Goal: Task Accomplishment & Management: Complete application form

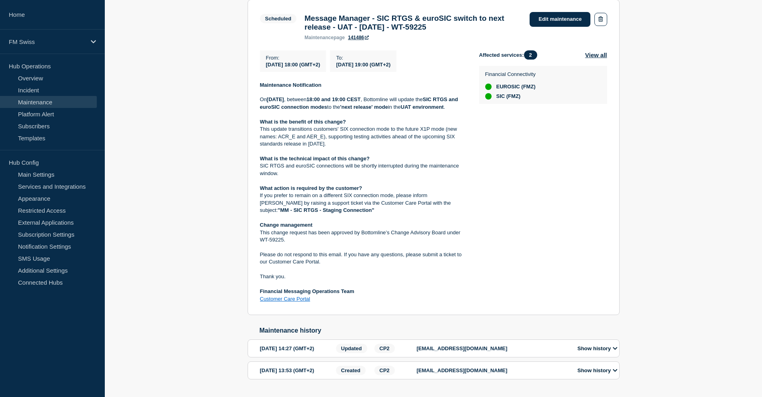
scroll to position [200, 0]
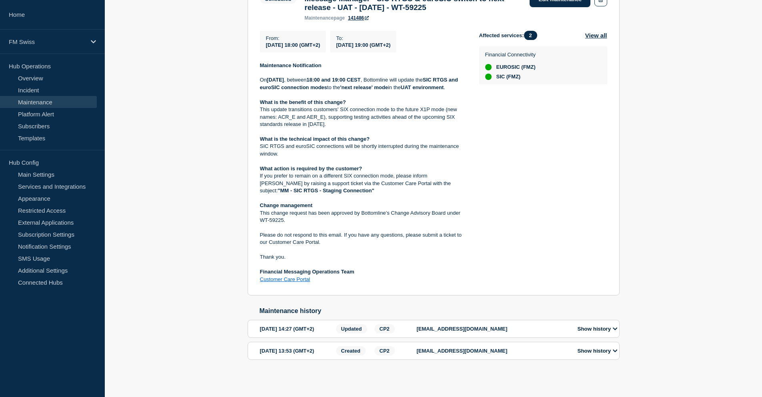
click at [586, 326] on button "Show history" at bounding box center [597, 329] width 45 height 7
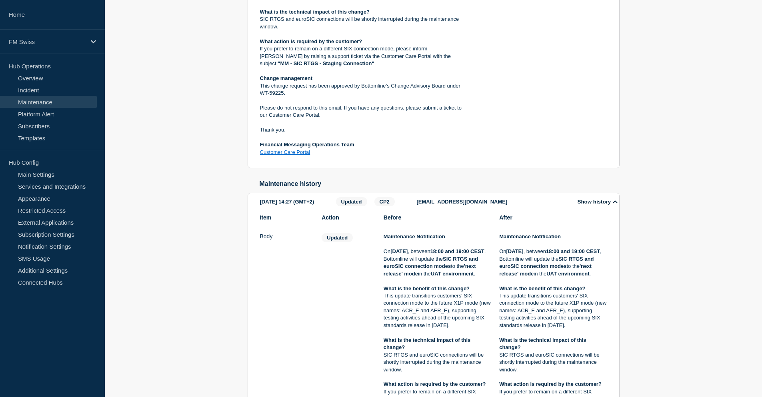
scroll to position [343, 0]
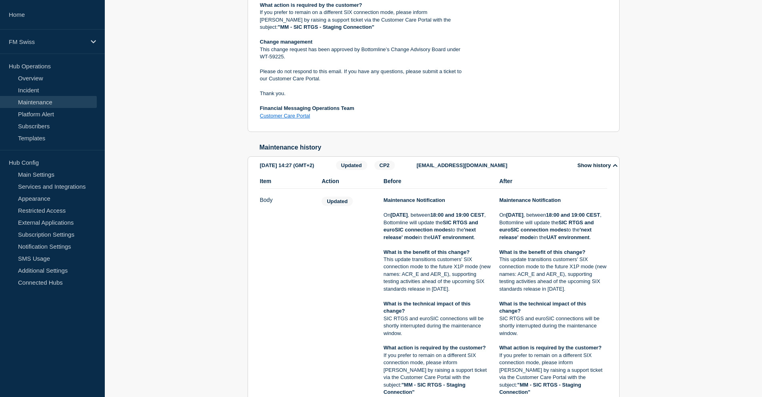
click at [172, 222] on div "Back Back to Maintenances Scheduled Message Manager - SIC RTGS & euroSIC switch…" at bounding box center [433, 190] width 657 height 819
click at [594, 169] on button "Show history" at bounding box center [597, 165] width 45 height 7
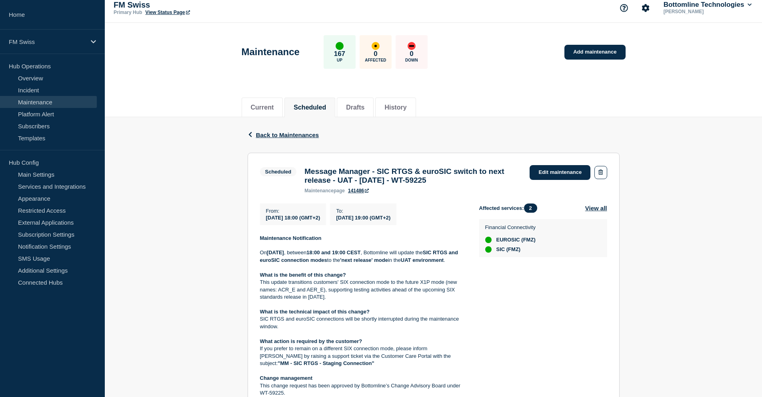
scroll to position [5, 0]
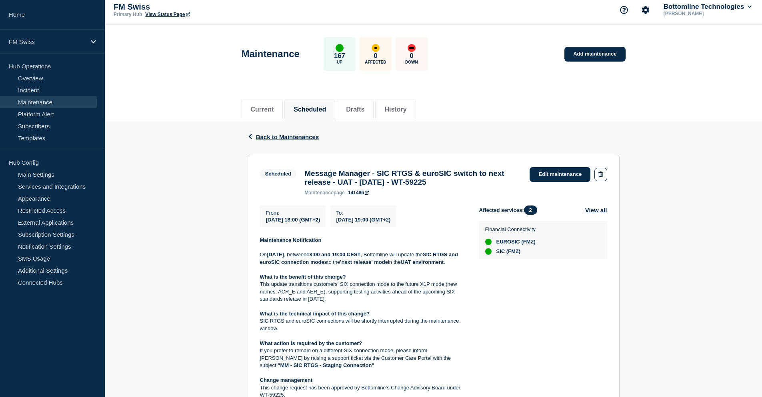
drag, startPoint x: 391, startPoint y: 185, endPoint x: 499, endPoint y: 186, distance: 108.0
click at [499, 186] on h3 "Message Manager - SIC RTGS & euroSIC switch to next release - UAT - [DATE] - WT…" at bounding box center [412, 178] width 217 height 18
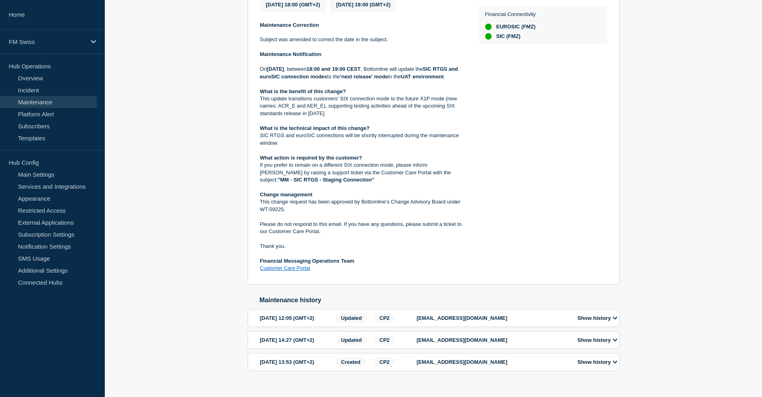
scroll to position [200, 0]
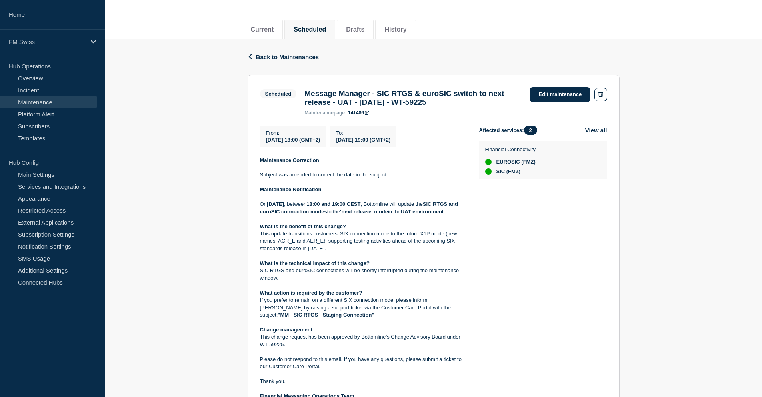
scroll to position [80, 0]
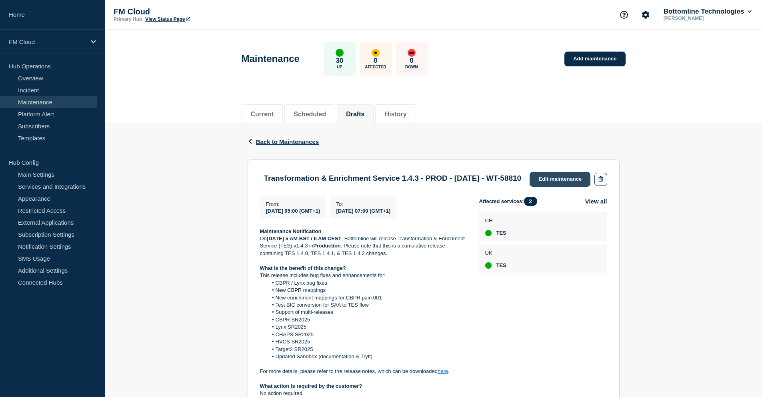
click at [543, 179] on link "Edit maintenance" at bounding box center [560, 179] width 61 height 15
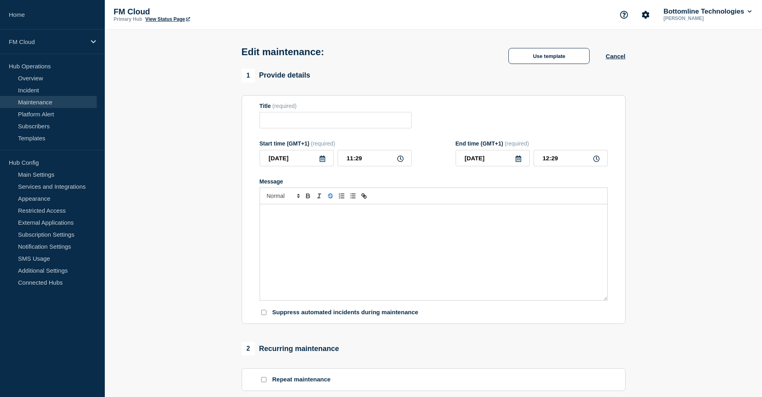
type input "Transformation & Enrichment Service 1.4.3 - PROD - 25/SEP/2025 - WT-58810"
type input "2025-09-25"
type input "05:00"
type input "2025-09-25"
type input "07:00"
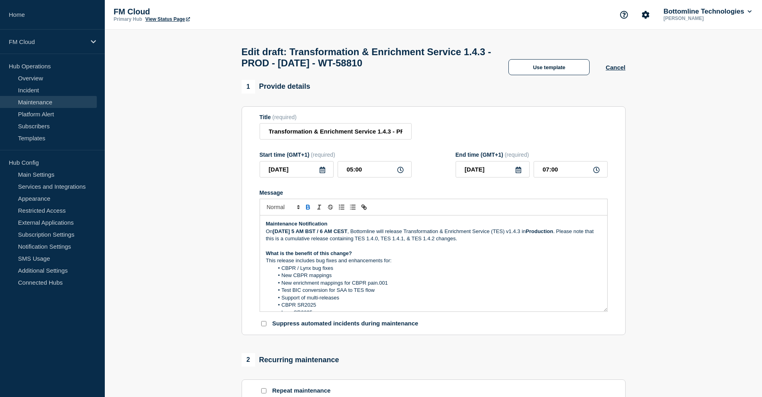
click at [349, 228] on p "Maintenance Notification" at bounding box center [433, 223] width 335 height 7
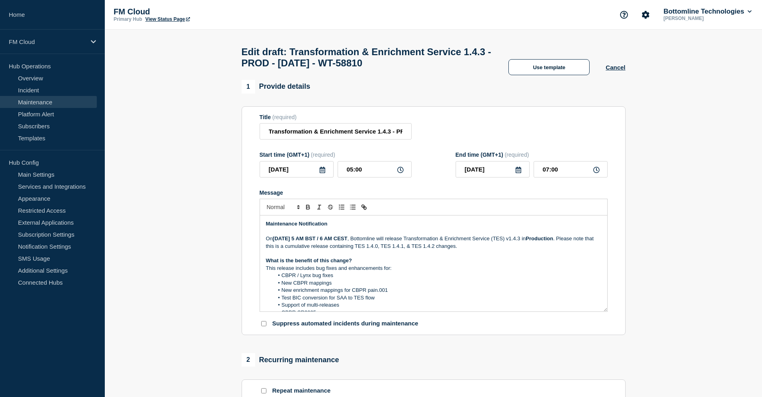
click at [304, 242] on strong "Thursday September 25th, 2025 at 5 AM" at bounding box center [288, 239] width 31 height 6
click at [373, 242] on p "On Thursday September 25th, 2025 at 5 AM BST / 6 AM CEST , Bottomline will rele…" at bounding box center [433, 242] width 335 height 15
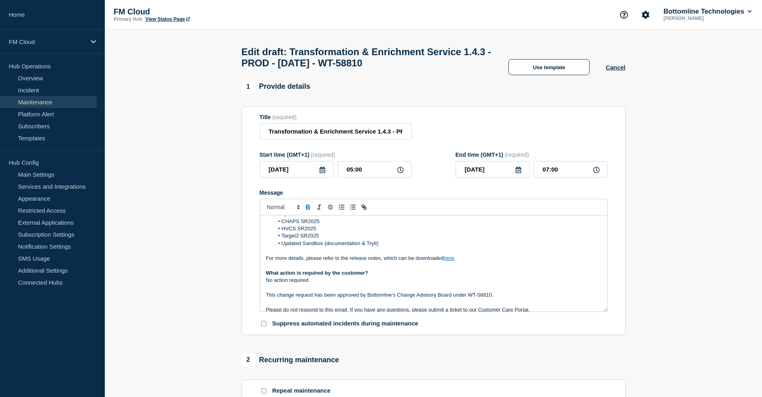
scroll to position [120, 0]
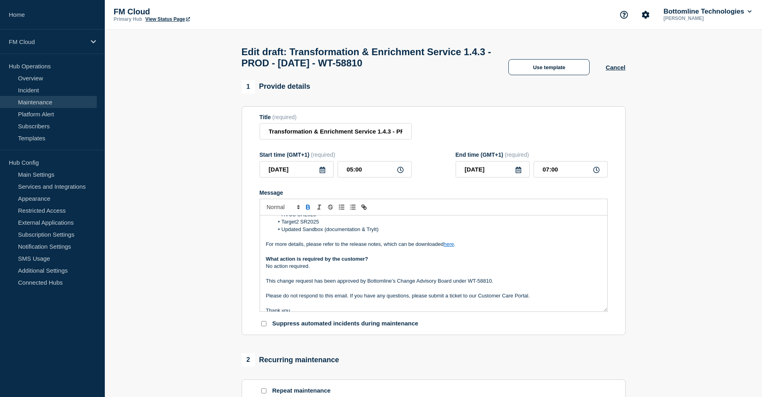
click at [449, 247] on link "here" at bounding box center [449, 244] width 10 height 6
click at [446, 260] on link "https://bottomline.thruinc.net/Publishing/Link.aspx?LinkID=1X5XJQQ1RKP5N" at bounding box center [430, 259] width 55 height 10
click at [302, 262] on strong "What action is required by the customer?" at bounding box center [317, 259] width 102 height 6
click at [330, 269] on p "No action required." at bounding box center [433, 266] width 335 height 7
click at [503, 284] on p "This change request has been approved by Bottomline’s Change Advisory Board und…" at bounding box center [433, 281] width 335 height 7
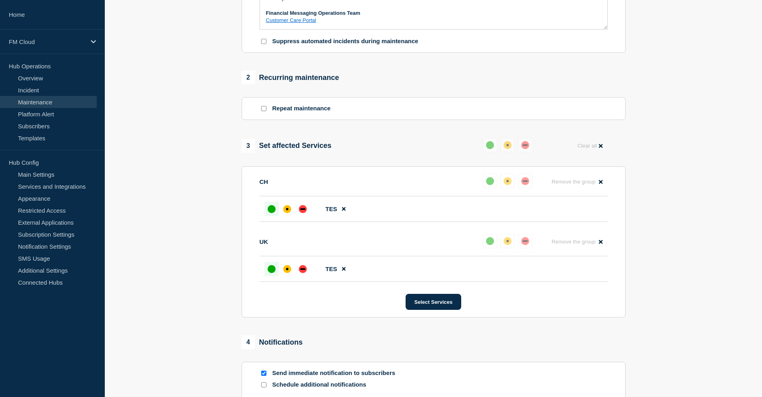
scroll to position [376, 0]
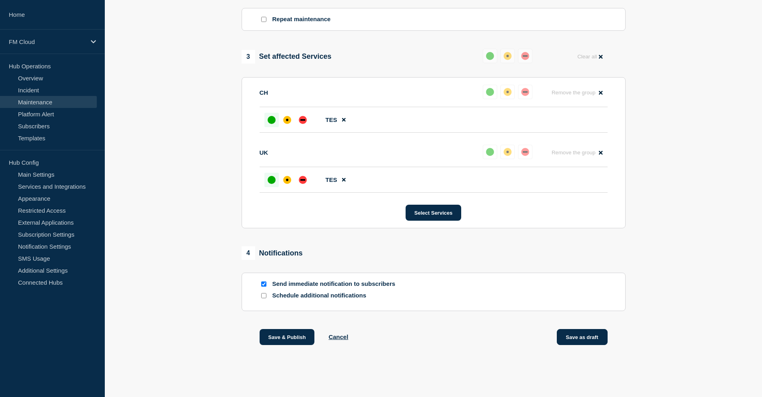
click at [583, 336] on button "Save as draft" at bounding box center [582, 337] width 51 height 16
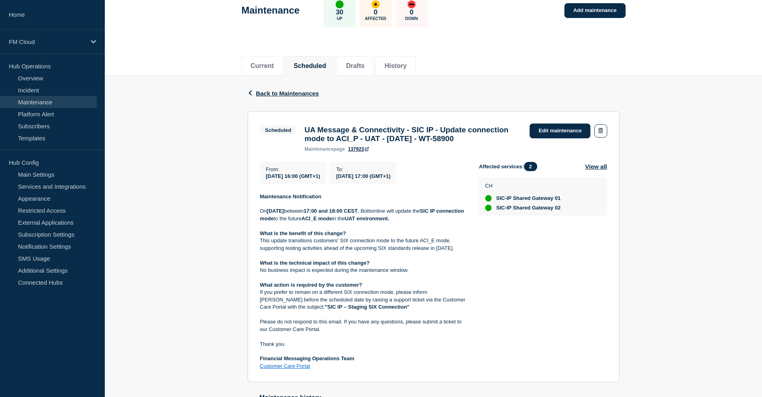
scroll to position [40, 0]
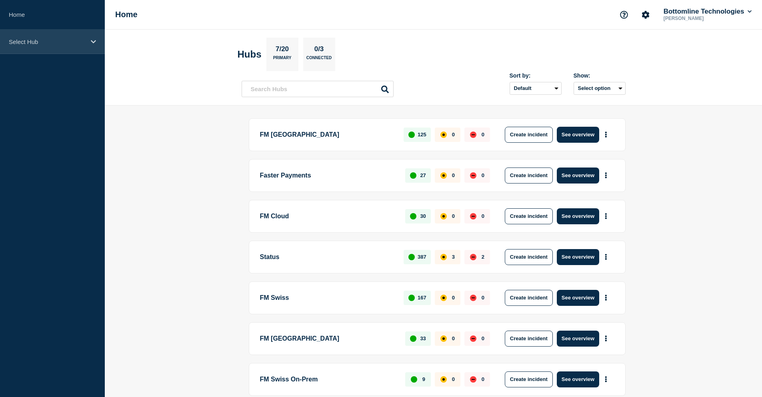
click at [71, 46] on div "Select Hub" at bounding box center [52, 42] width 105 height 24
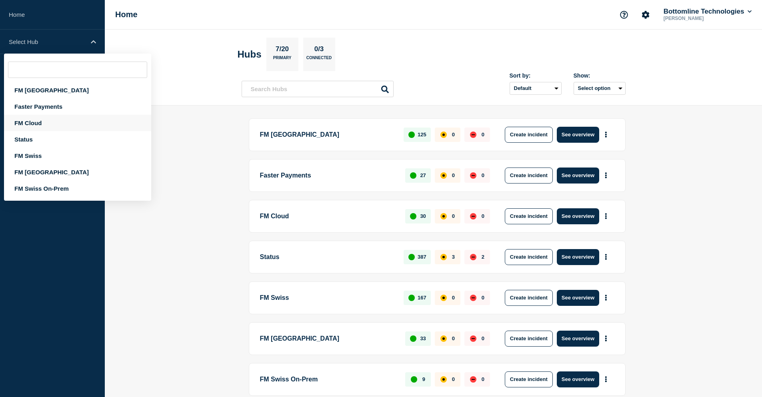
click at [42, 123] on div "FM Cloud" at bounding box center [77, 123] width 147 height 16
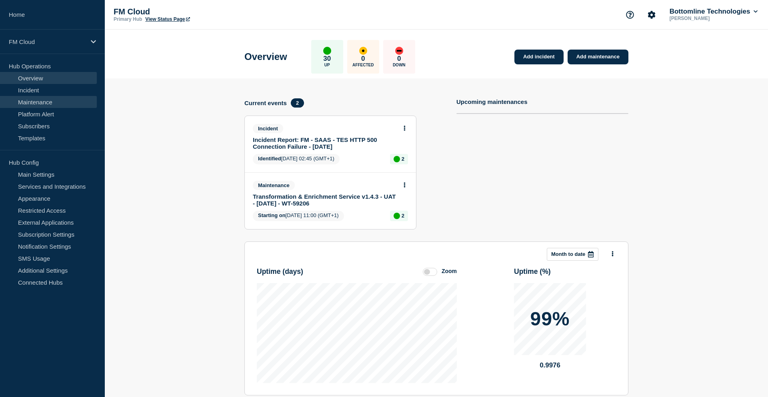
click at [50, 100] on link "Maintenance" at bounding box center [48, 102] width 97 height 12
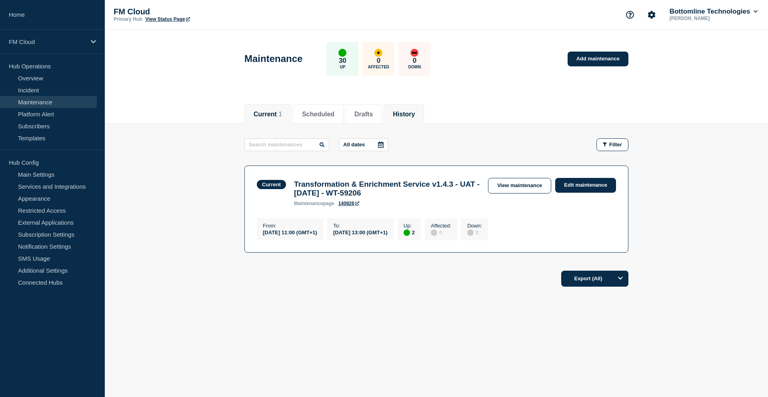
click at [412, 114] on button "History" at bounding box center [404, 114] width 22 height 7
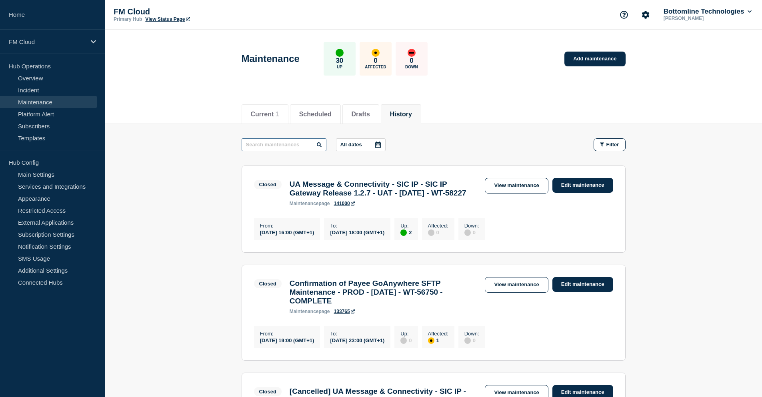
click at [267, 144] on input "text" at bounding box center [284, 144] width 85 height 13
click at [370, 116] on button "Drafts" at bounding box center [361, 114] width 18 height 7
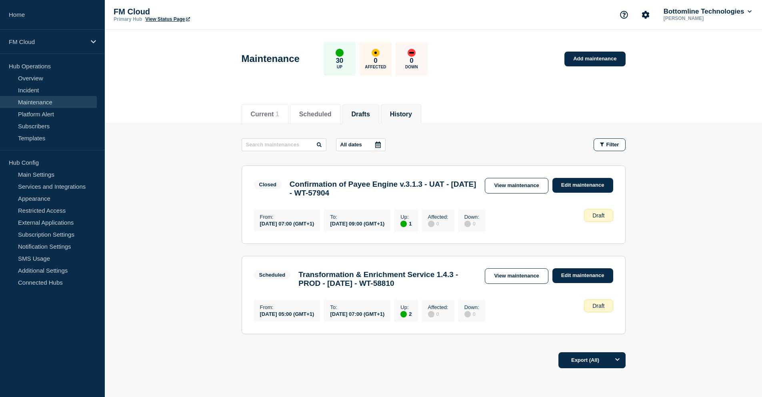
click at [411, 114] on button "History" at bounding box center [401, 114] width 22 height 7
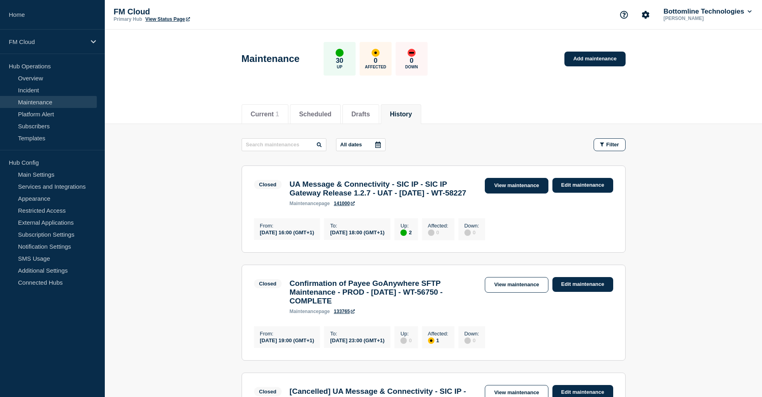
click at [498, 182] on link "View maintenance" at bounding box center [516, 186] width 63 height 16
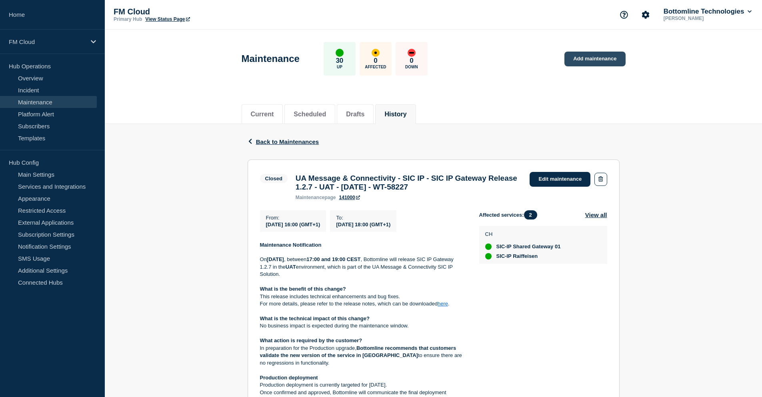
click at [596, 62] on link "Add maintenance" at bounding box center [594, 59] width 61 height 15
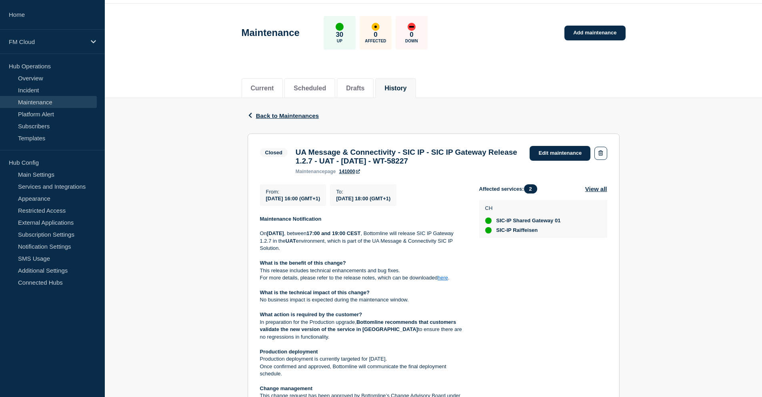
scroll to position [40, 0]
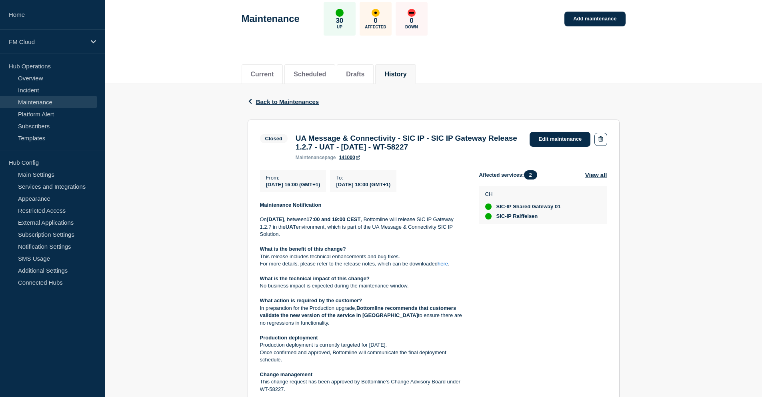
drag, startPoint x: 295, startPoint y: 137, endPoint x: 485, endPoint y: 152, distance: 190.5
click at [485, 152] on h3 "UA Message & Connectivity - SIC IP - SIC IP Gateway Release 1.2.7 - UAT - [DATE…" at bounding box center [409, 143] width 226 height 18
copy h3 "UA Message & Connectivity - SIC IP - SIC IP Gateway Release 1.2.7 - UAT - [DATE…"
click at [326, 230] on p "On Tuesday 16 September 2025 , between 17:00 and 19:00 CEST , Bottomline will r…" at bounding box center [363, 227] width 206 height 22
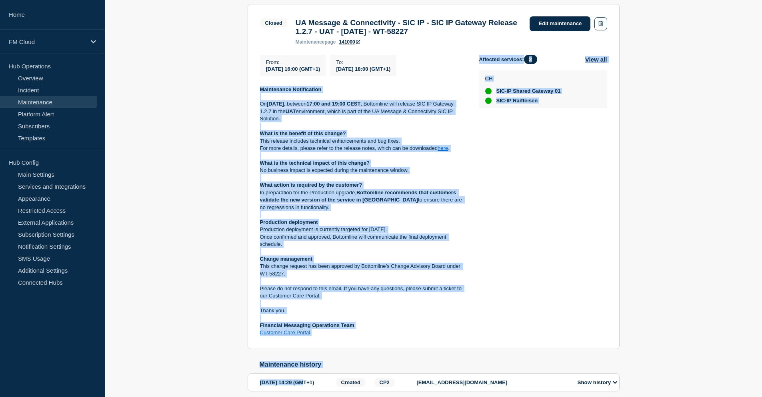
scroll to position [163, 0]
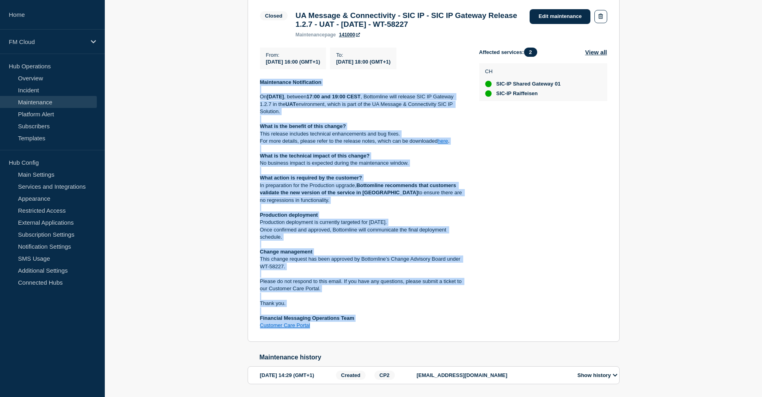
drag, startPoint x: 259, startPoint y: 209, endPoint x: 331, endPoint y: 333, distance: 143.7
click at [331, 333] on section "Closed UA Message & Connectivity - SIC IP - SIC IP Gateway Release 1.2.7 - UAT …" at bounding box center [434, 169] width 372 height 345
copy div "Maintenance Notification On Tuesday 16 September 2025 , between 17:00 and 19:00…"
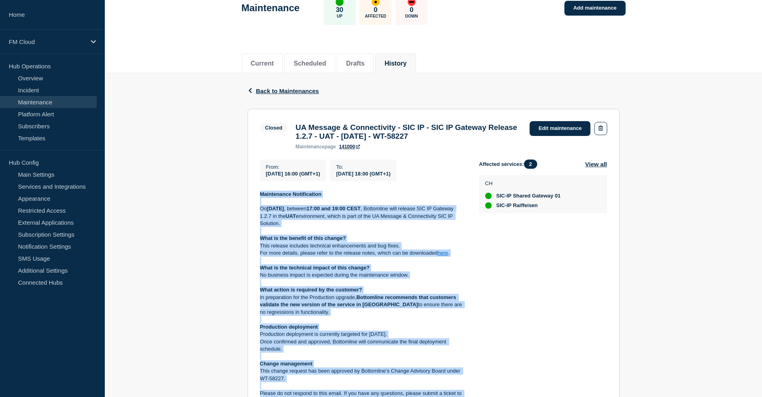
scroll to position [40, 0]
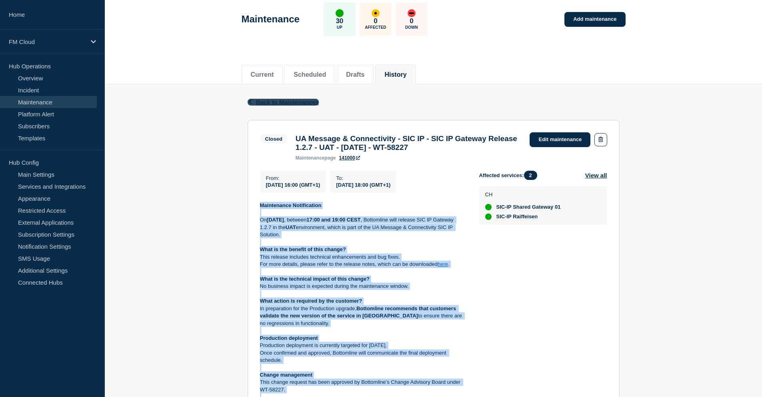
click at [271, 99] on span "Back to Maintenances" at bounding box center [287, 102] width 63 height 7
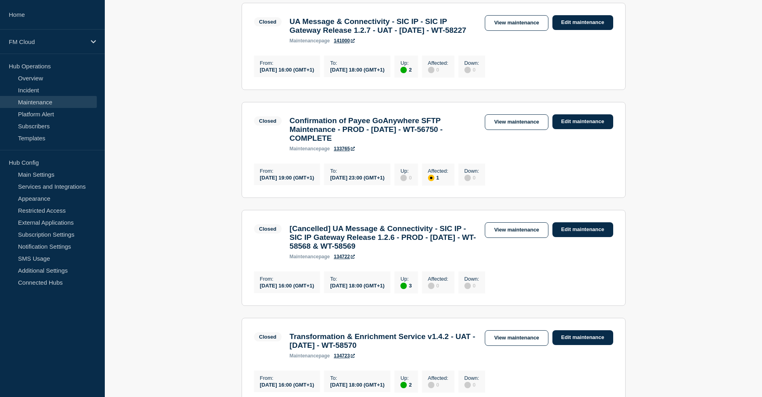
scroll to position [200, 0]
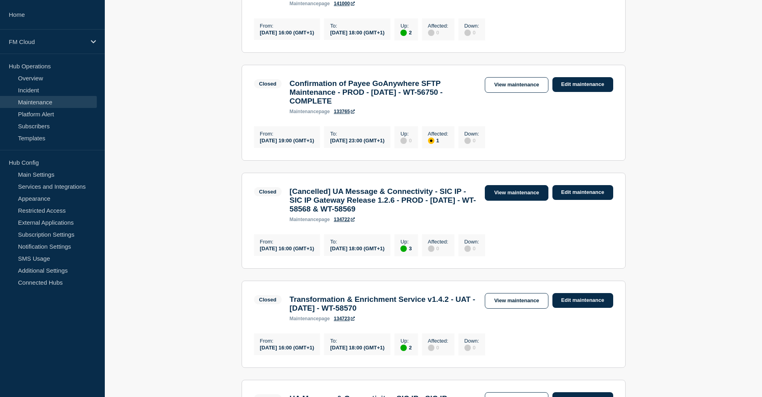
click at [515, 201] on link "View maintenance" at bounding box center [516, 193] width 63 height 16
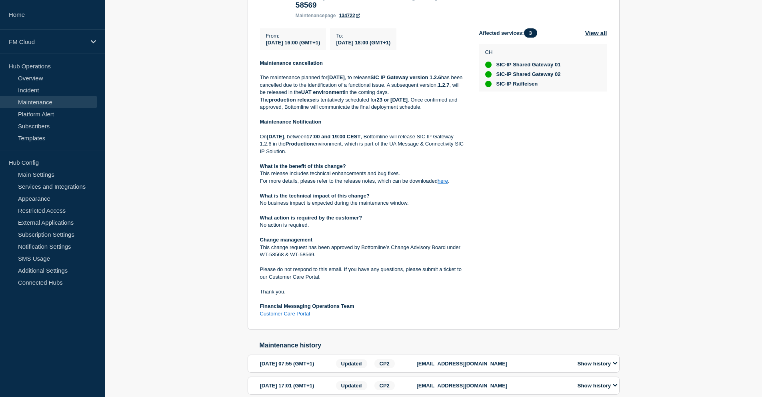
scroll to position [200, 0]
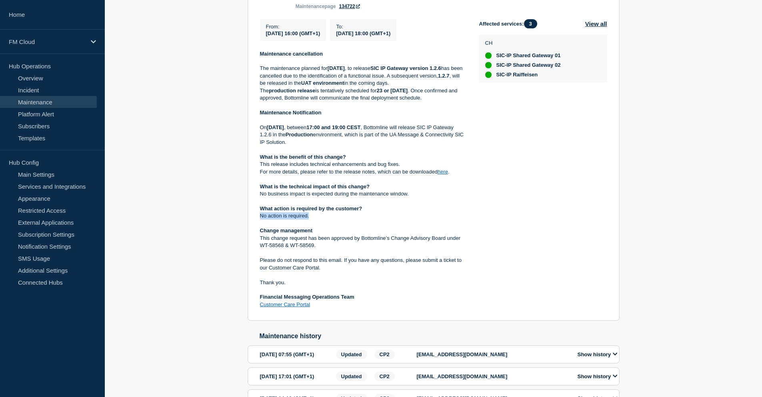
drag, startPoint x: 332, startPoint y: 229, endPoint x: 252, endPoint y: 230, distance: 79.6
click at [252, 230] on section "Closed [Cancelled] UA Message & Connectivity - SIC IP - SIC IP Gateway Release …" at bounding box center [434, 141] width 372 height 362
copy p "No action is required."
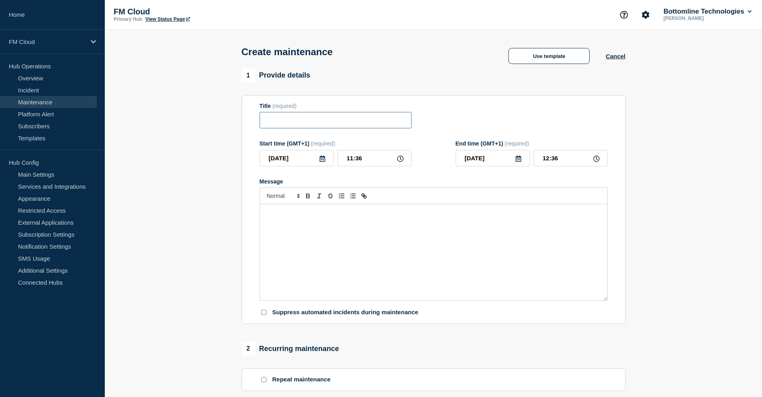
click at [322, 120] on input "Title" at bounding box center [336, 120] width 152 height 16
paste input "UA Message & Connectivity - SIC IP - SIC IP Gateway Release 1.2.7 - UAT - [DATE…"
click at [322, 122] on input "UA Message & Connectivity - SIC IP - SIC IP Gateway Release 1.2.7 - UAT - [DATE…" at bounding box center [336, 120] width 152 height 16
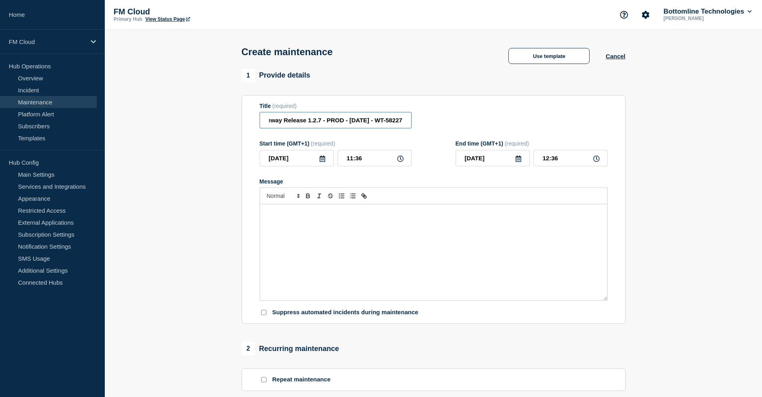
scroll to position [0, 153]
drag, startPoint x: 392, startPoint y: 120, endPoint x: 409, endPoint y: 120, distance: 17.2
click at [409, 120] on input "UA Message & Connectivity - SIC IP - SIC IP Gateway Release 1.2.7 - PROD - [DAT…" at bounding box center [336, 120] width 152 height 16
click at [407, 122] on input "UA Message & Connectivity - SIC IP - SIC IP Gateway Release 1.2.7 - PROD - [DAT…" at bounding box center [336, 120] width 152 height 16
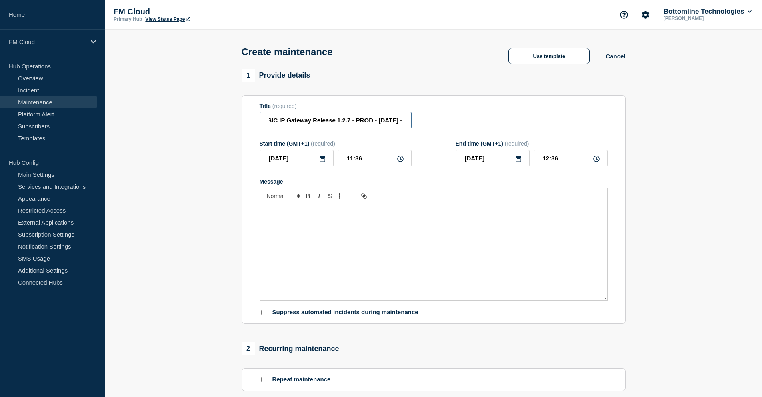
paste input "WT-59303"
type input "UA Message & Connectivity - SIC IP - SIC IP Gateway Release 1.2.7 - PROD - [DAT…"
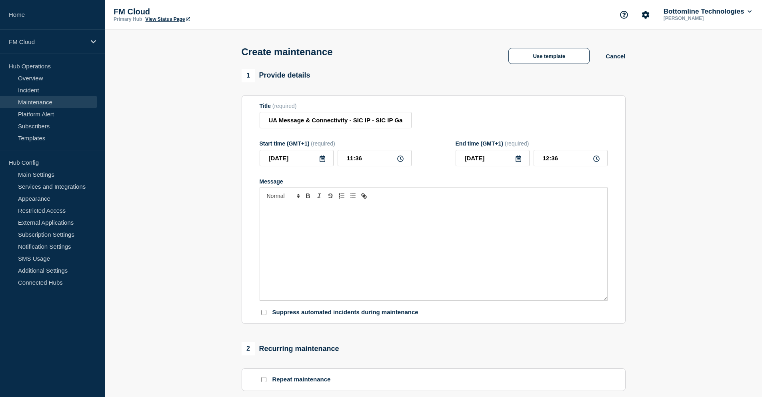
click at [362, 231] on div "Message" at bounding box center [433, 252] width 347 height 96
paste div "Message"
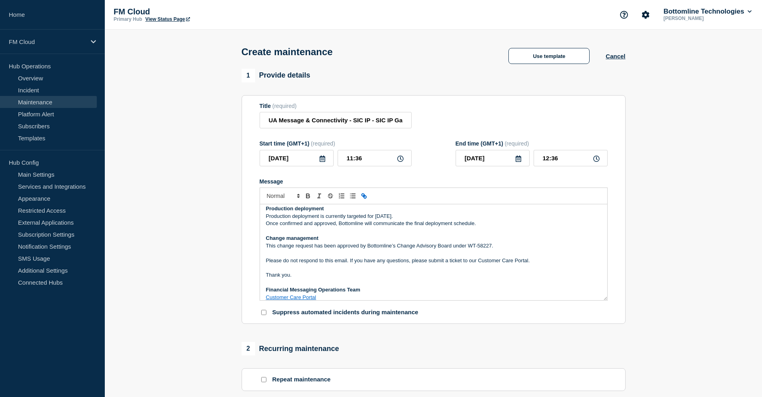
click at [524, 246] on p "This change request has been approved by Bottomline’s Change Advisory Board und…" at bounding box center [433, 245] width 335 height 7
drag, startPoint x: 388, startPoint y: 119, endPoint x: 412, endPoint y: 116, distance: 23.4
click at [412, 116] on div "Title (required) UA Message & Connectivity - SIC IP - SIC IP Gateway Release 1.…" at bounding box center [434, 116] width 348 height 26
click at [399, 118] on input "UA Message & Connectivity - SIC IP - SIC IP Gateway Release 1.2.7 - PROD - [DAT…" at bounding box center [336, 120] width 152 height 16
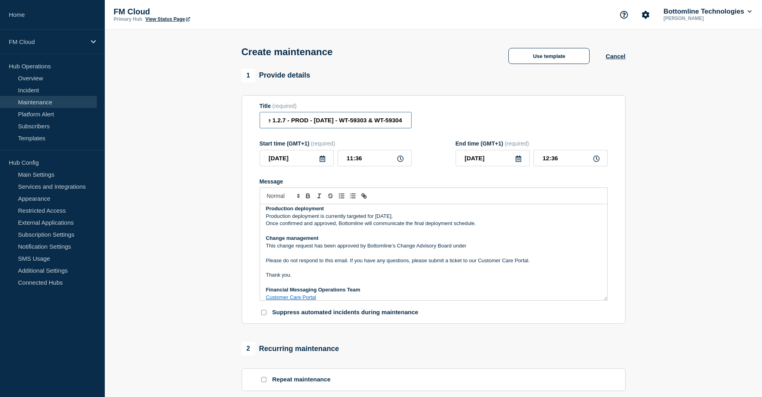
drag, startPoint x: 404, startPoint y: 125, endPoint x: 340, endPoint y: 127, distance: 64.0
click at [340, 127] on input "UA Message & Connectivity - SIC IP - SIC IP Gateway Release 1.2.7 - PROD - [DAT…" at bounding box center [336, 120] width 152 height 16
click at [481, 246] on p "This change request has been approved by Bottomline’s Change Advisory Board und…" at bounding box center [433, 245] width 335 height 7
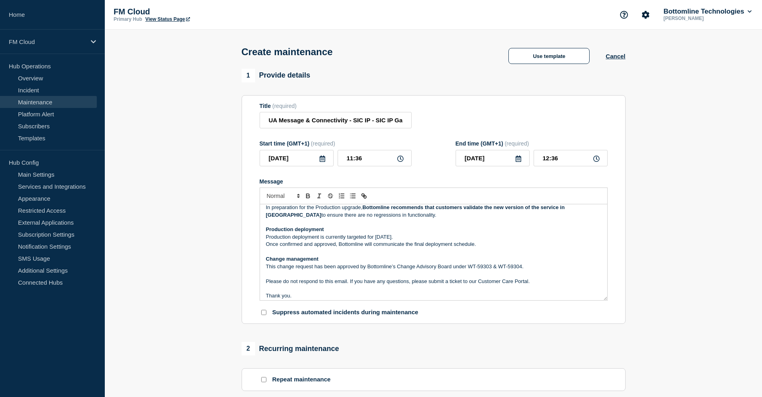
scroll to position [82, 0]
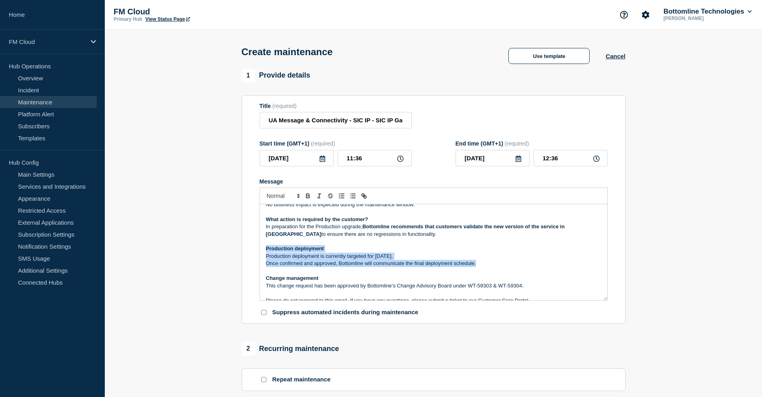
drag, startPoint x: 482, startPoint y: 266, endPoint x: 262, endPoint y: 252, distance: 220.0
click at [262, 252] on div "Maintenance Notification [DATE][DATE] , between 17:00 and 19:00 CEST , Bottomli…" at bounding box center [433, 252] width 347 height 96
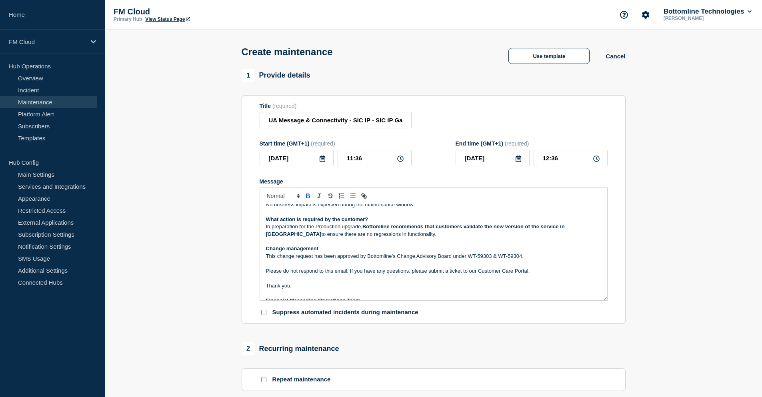
click at [378, 236] on p "In preparation for the Production upgrade, Bottomline recommends that customers…" at bounding box center [433, 230] width 335 height 15
click at [322, 250] on p "Change management" at bounding box center [433, 248] width 335 height 7
drag, startPoint x: 390, startPoint y: 236, endPoint x: 262, endPoint y: 227, distance: 127.5
click at [262, 227] on div "Maintenance Notification [DATE][DATE] , between 17:00 and 19:00 CEST , Bottomli…" at bounding box center [433, 252] width 347 height 96
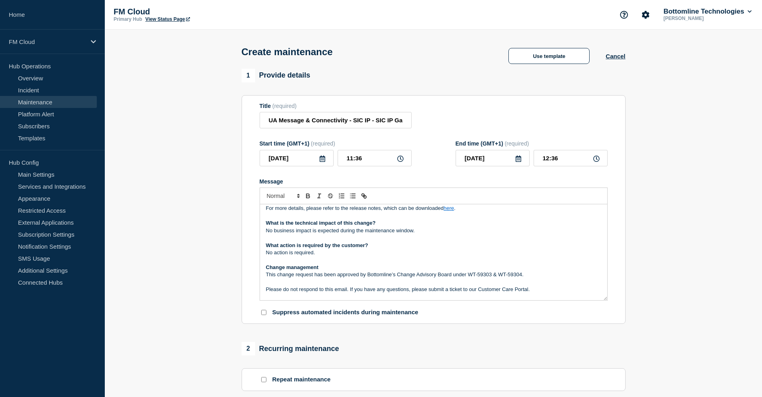
scroll to position [42, 0]
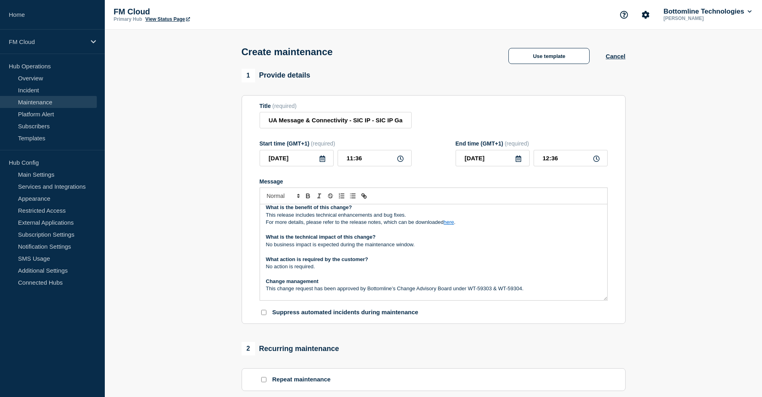
click at [466, 240] on p "What is the technical impact of this change?" at bounding box center [433, 237] width 335 height 7
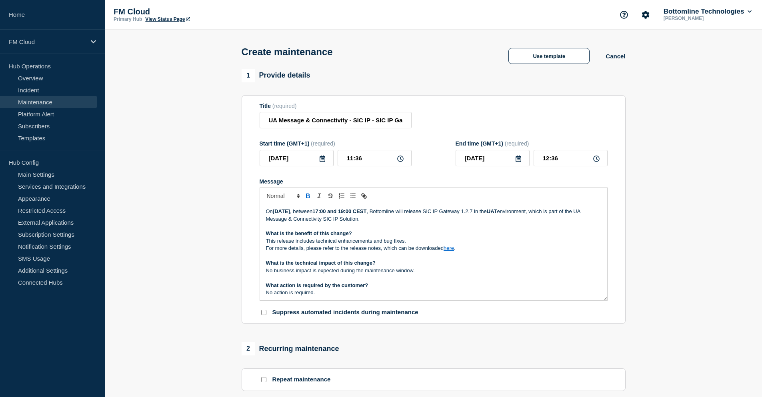
scroll to position [2, 0]
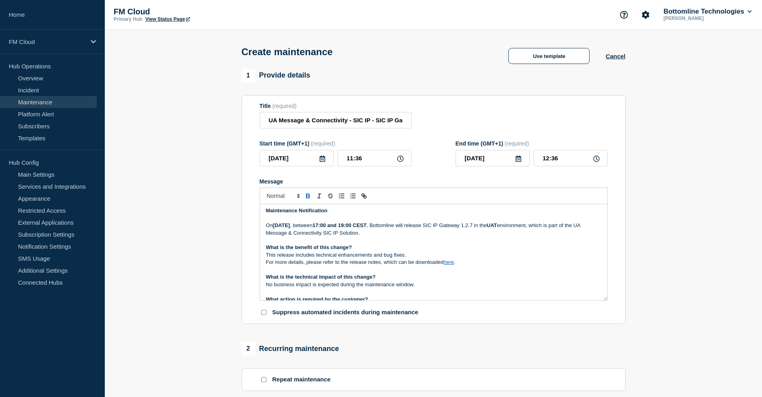
drag, startPoint x: 302, startPoint y: 227, endPoint x: 302, endPoint y: 231, distance: 4.4
click at [290, 227] on strong "[DATE]" at bounding box center [281, 225] width 17 height 6
click at [497, 226] on strong "UAT" at bounding box center [492, 225] width 10 height 6
click at [460, 236] on p "[DATE][DATE] , between 17:00 and 19:00 CEST , Bottomline will release SIC IP Ga…" at bounding box center [433, 229] width 335 height 15
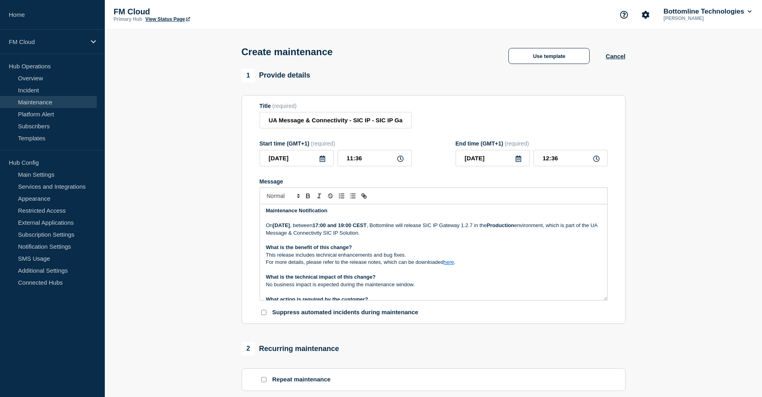
click at [322, 160] on icon at bounding box center [323, 159] width 6 height 6
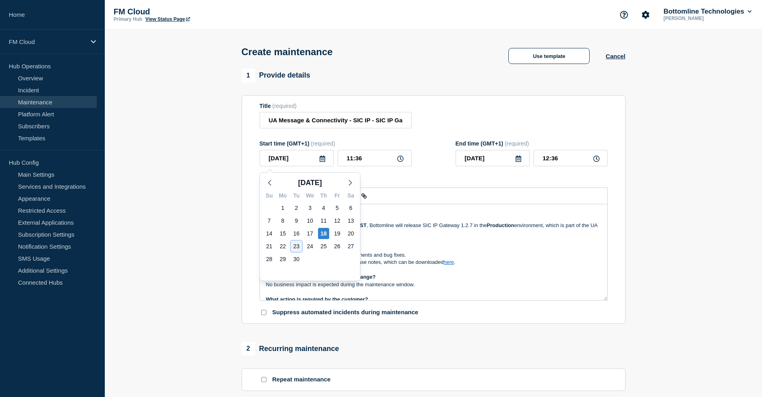
click at [296, 246] on div "23" at bounding box center [296, 246] width 11 height 11
type input "[DATE]"
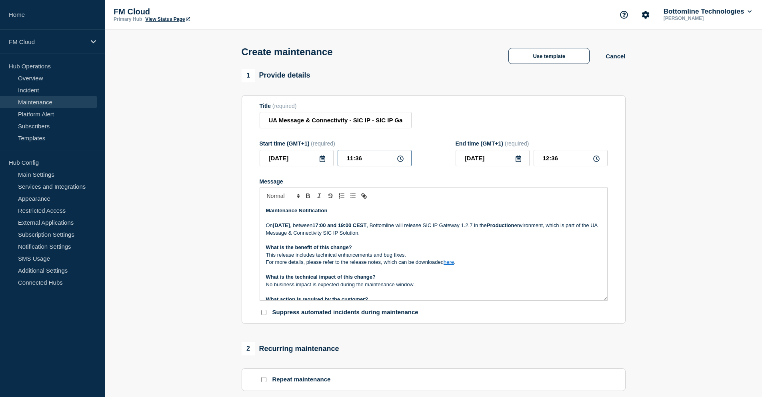
drag, startPoint x: 372, startPoint y: 162, endPoint x: 319, endPoint y: 162, distance: 53.2
click at [319, 162] on div "[DATE] 11:36" at bounding box center [336, 158] width 152 height 16
type input "17:00"
drag, startPoint x: 568, startPoint y: 160, endPoint x: 534, endPoint y: 163, distance: 34.1
click at [534, 163] on input "18:00" at bounding box center [571, 158] width 74 height 16
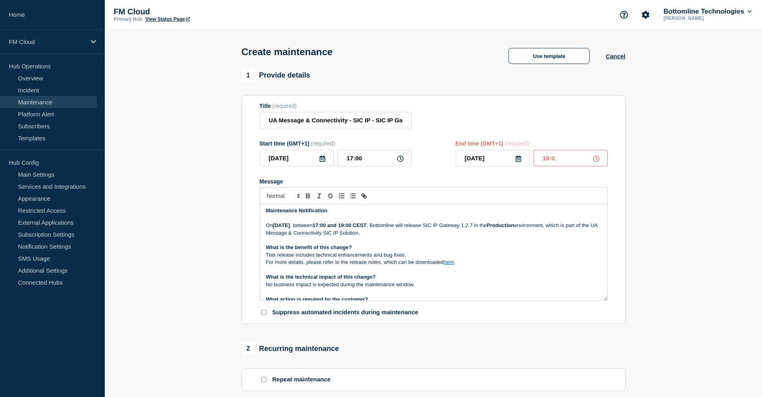
type input "19:00"
click at [503, 258] on p "This release includes technical enhancements and bug fixes." at bounding box center [433, 255] width 335 height 7
drag, startPoint x: 376, startPoint y: 160, endPoint x: 325, endPoint y: 162, distance: 50.8
click at [325, 162] on div "[DATE] 17:00" at bounding box center [336, 158] width 152 height 16
type input "16:00"
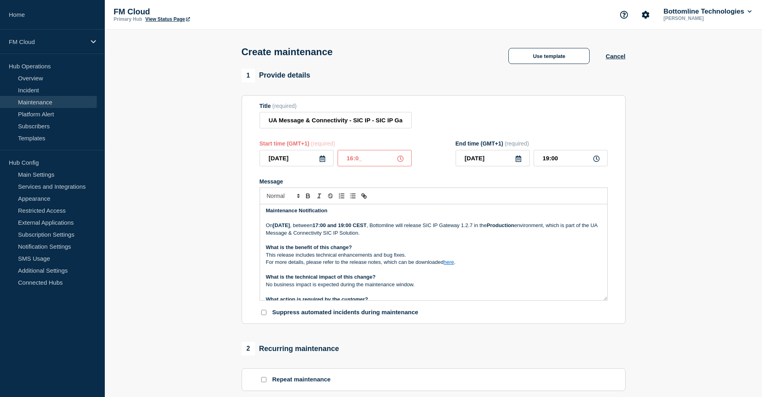
type input "18:00"
click at [476, 257] on p "This release includes technical enhancements and bug fixes." at bounding box center [433, 255] width 335 height 7
click at [452, 263] on link "here" at bounding box center [449, 262] width 10 height 6
click at [453, 277] on link "[URL][DOMAIN_NAME]" at bounding box center [430, 277] width 55 height 10
click at [515, 230] on p "[DATE][DATE] , between 17:00 and 19:00 CEST , Bottomline will release SIC IP Ga…" at bounding box center [433, 229] width 335 height 15
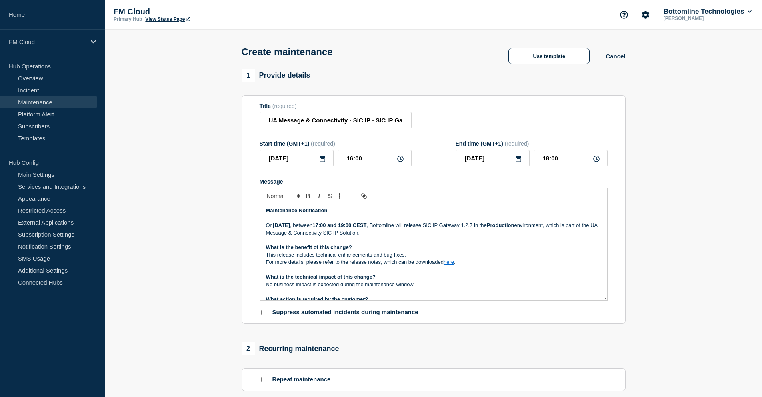
click at [529, 230] on p "[DATE][DATE] , between 17:00 and 19:00 CEST , Bottomline will release SIC IP Ga…" at bounding box center [433, 229] width 335 height 15
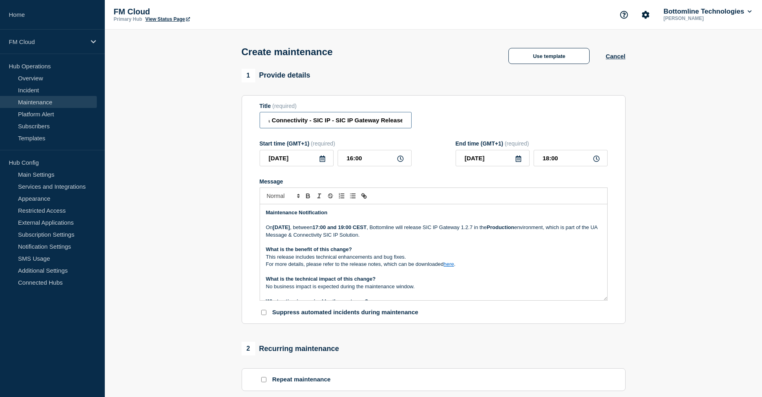
scroll to position [0, 188]
drag, startPoint x: 370, startPoint y: 119, endPoint x: 406, endPoint y: 116, distance: 36.1
click at [406, 116] on input "UA Message & Connectivity - SIC IP - SIC IP Gateway Release 1.2.7 - PROD - [DAT…" at bounding box center [336, 120] width 152 height 16
click at [325, 121] on input "UA Message & Connectivity - SIC IP - SIC IP Gateway Release 1.2.7 - PROD - [DAT…" at bounding box center [336, 120] width 152 height 16
click at [480, 271] on p "Message" at bounding box center [433, 271] width 335 height 7
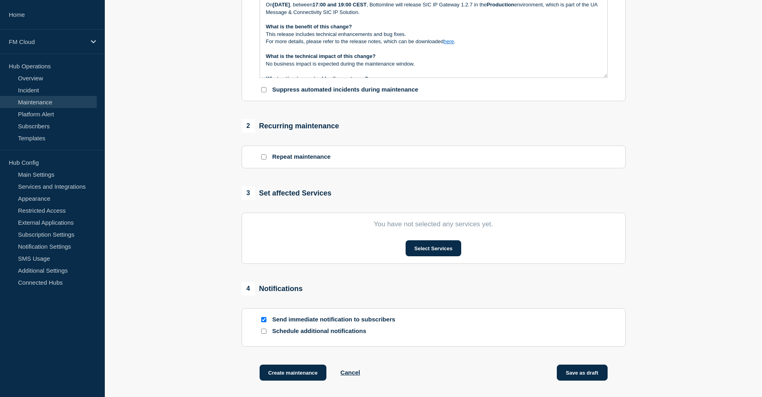
scroll to position [280, 0]
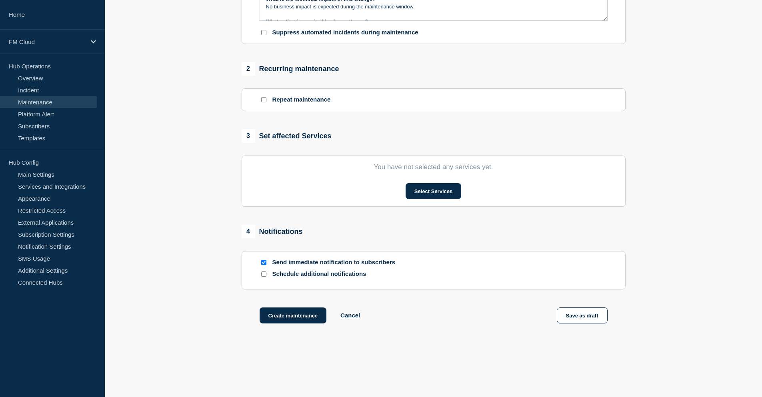
drag, startPoint x: 595, startPoint y: 321, endPoint x: 491, endPoint y: 342, distance: 106.2
click at [499, 346] on main "Create maintenance Use template Cancel 1 Provide details Title (required) UA Me…" at bounding box center [433, 83] width 657 height 666
click at [430, 198] on button "Select Services" at bounding box center [434, 191] width 56 height 16
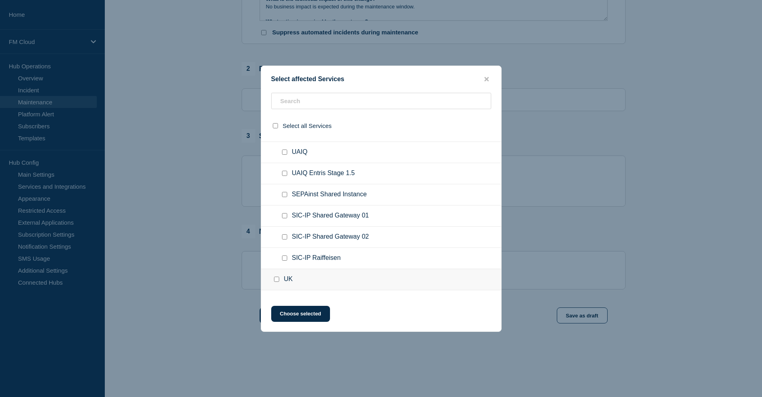
scroll to position [360, 0]
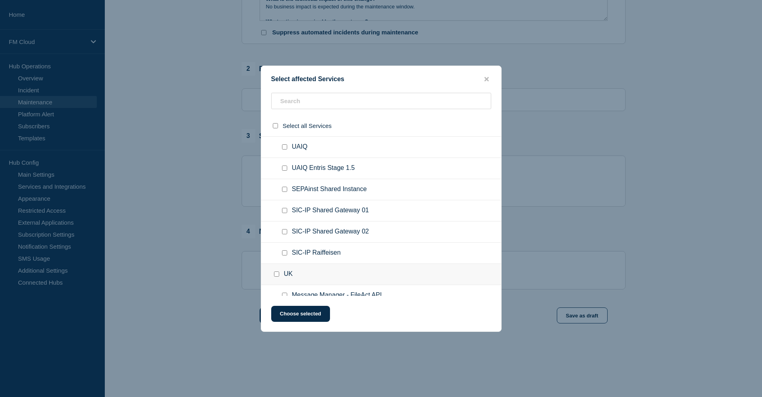
click at [284, 212] on input "SIC-IP Shared Gateway 01 checkbox" at bounding box center [284, 210] width 5 height 5
checkbox input "true"
click at [285, 233] on input "SIC-IP Shared Gateway 02 checkbox" at bounding box center [284, 231] width 5 height 5
checkbox input "true"
click at [286, 256] on input "SIC-IP Raiffeisen checkbox" at bounding box center [284, 252] width 5 height 5
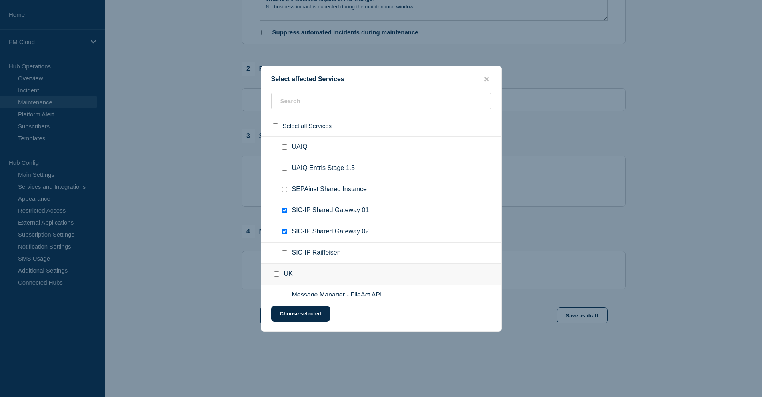
checkbox input "true"
click at [314, 317] on button "Choose selected" at bounding box center [300, 314] width 59 height 16
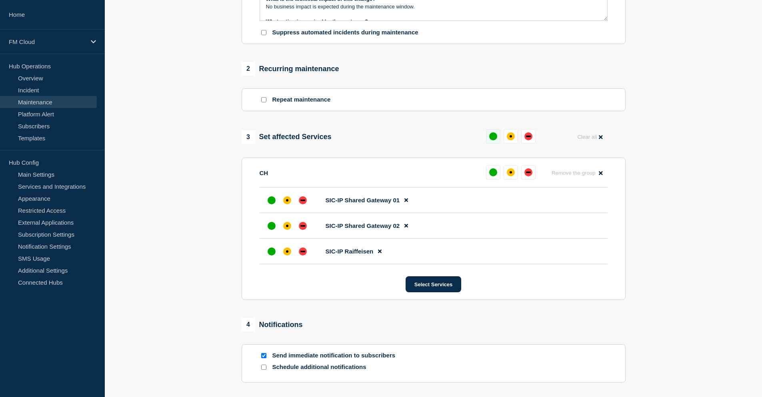
click at [495, 138] on div "up" at bounding box center [493, 136] width 8 height 8
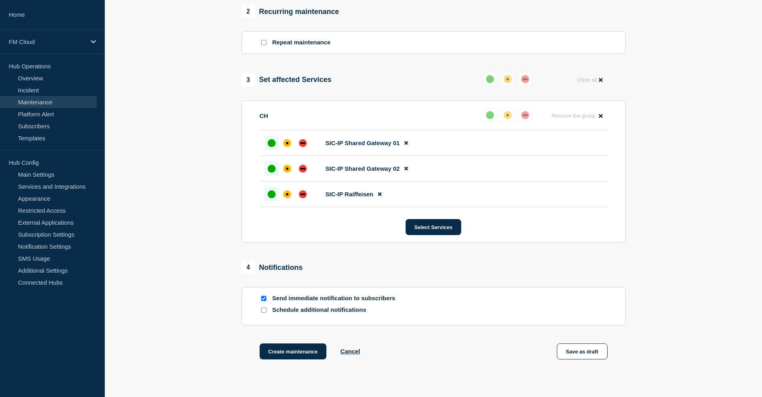
scroll to position [394, 0]
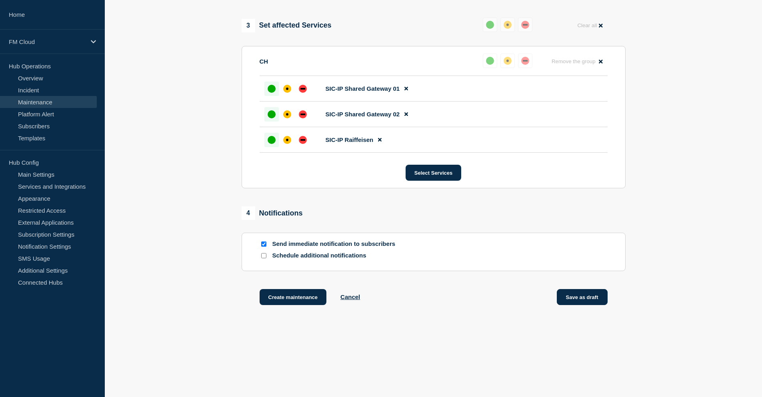
click at [584, 299] on button "Save as draft" at bounding box center [582, 297] width 51 height 16
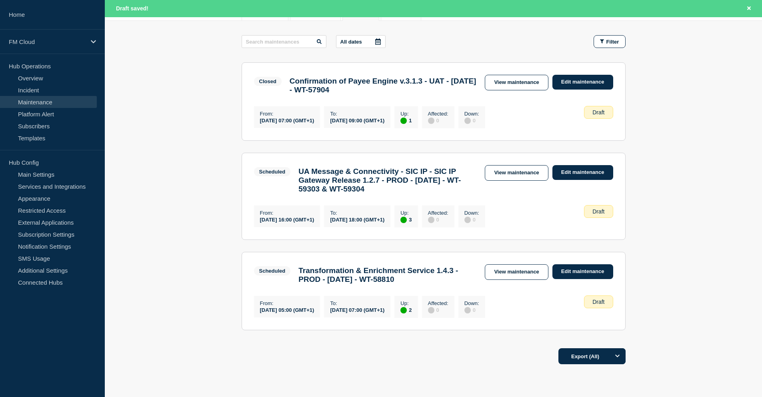
scroll to position [160, 0]
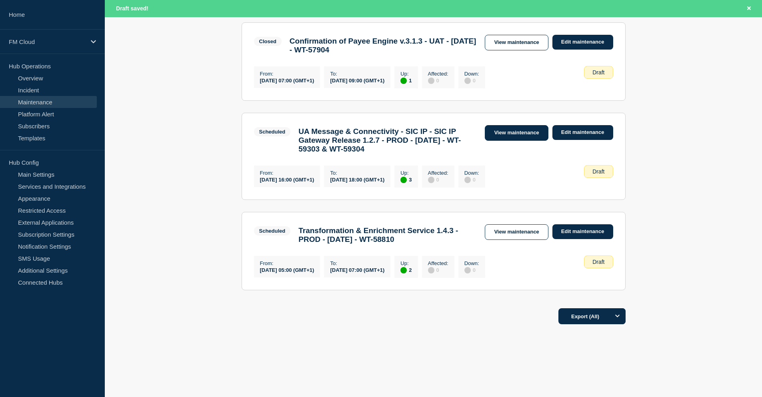
click at [508, 134] on link "View maintenance" at bounding box center [516, 133] width 63 height 16
